Goal: Register for event/course

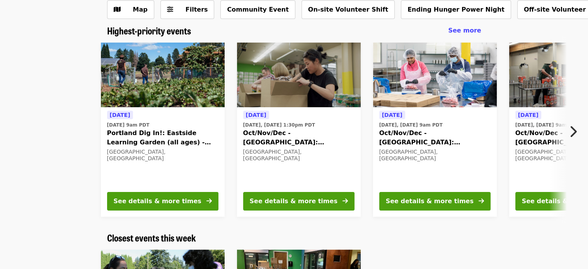
scroll to position [42, 0]
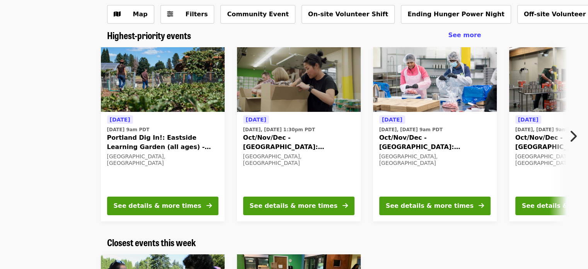
click at [575, 133] on icon "chevron-right icon" at bounding box center [573, 136] width 8 height 15
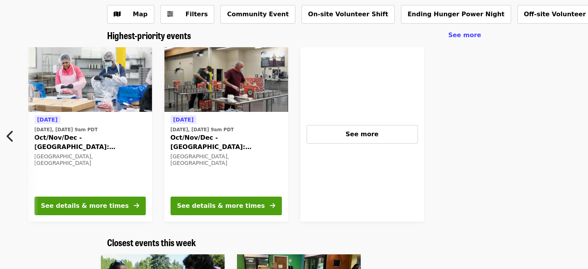
scroll to position [0, 347]
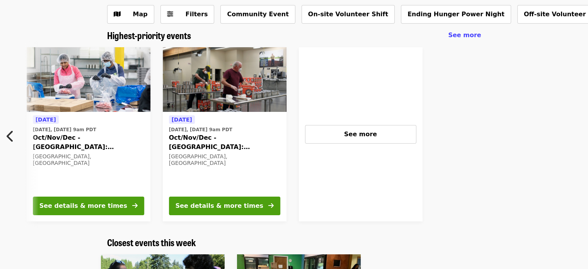
click at [11, 135] on icon "chevron-left icon" at bounding box center [11, 136] width 8 height 15
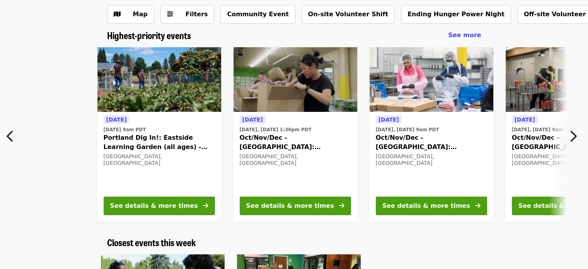
scroll to position [0, 0]
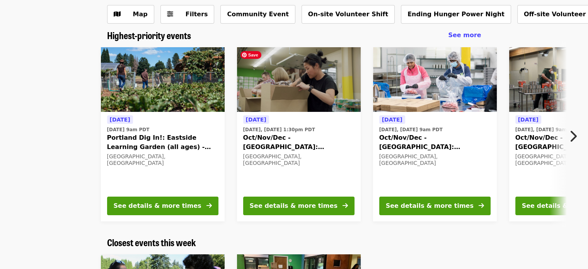
click at [289, 88] on img at bounding box center [299, 79] width 124 height 65
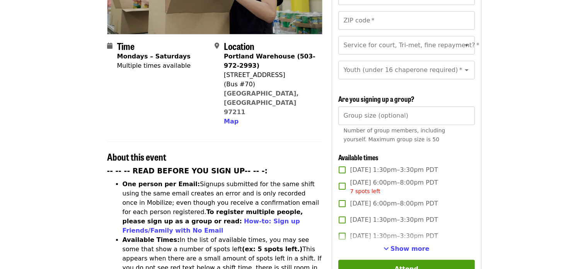
scroll to position [50, 0]
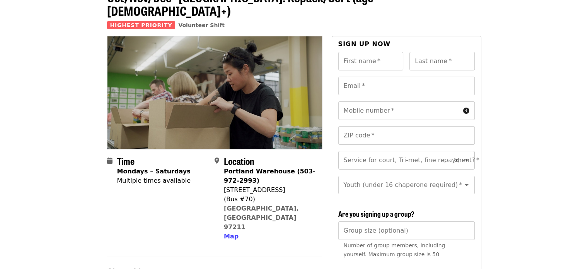
click at [392, 153] on input "Service for court, Tri-met, fine repayment?   *" at bounding box center [397, 160] width 105 height 15
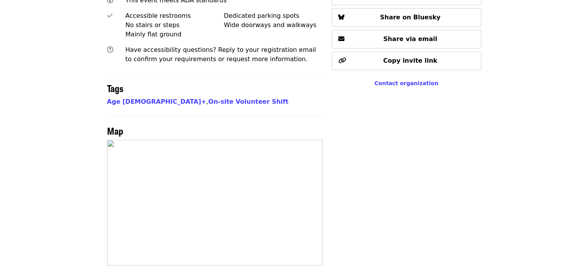
scroll to position [576, 0]
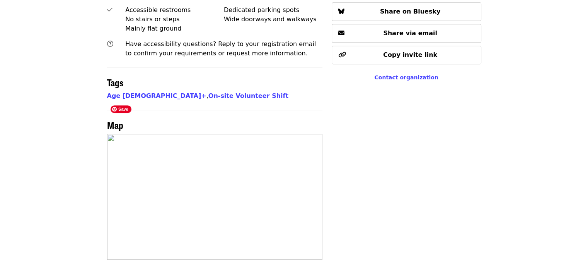
click at [130, 174] on img at bounding box center [214, 197] width 215 height 126
click at [108, 173] on img at bounding box center [214, 197] width 215 height 126
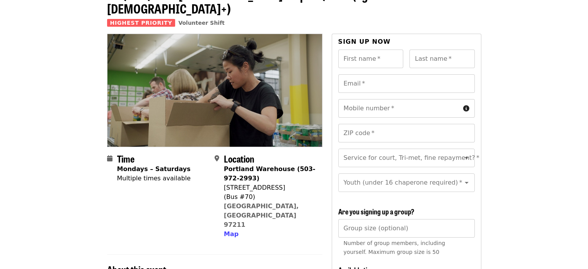
scroll to position [0, 0]
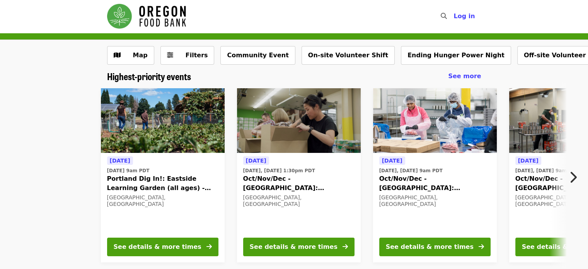
scroll to position [1, 0]
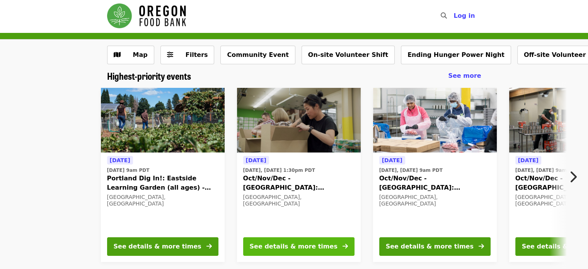
click at [303, 254] on button "See details & more times" at bounding box center [298, 246] width 111 height 19
